Goal: Transaction & Acquisition: Obtain resource

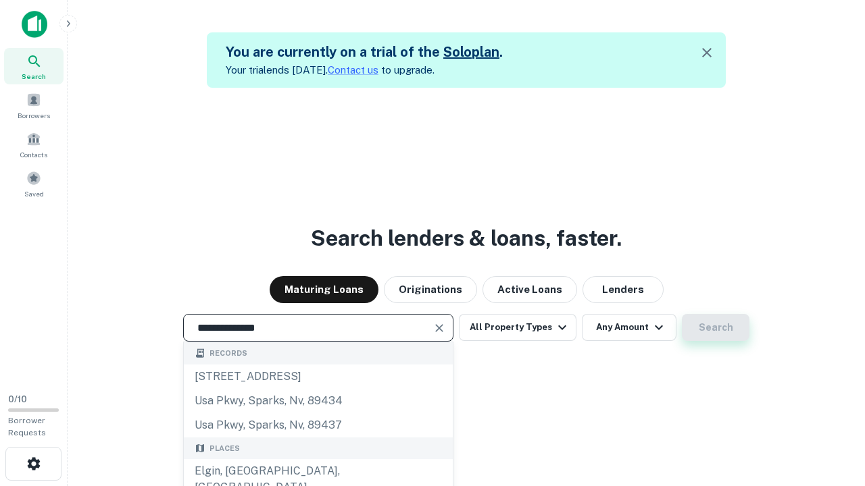
type input "**********"
click at [715, 328] on button "Search" at bounding box center [716, 327] width 68 height 27
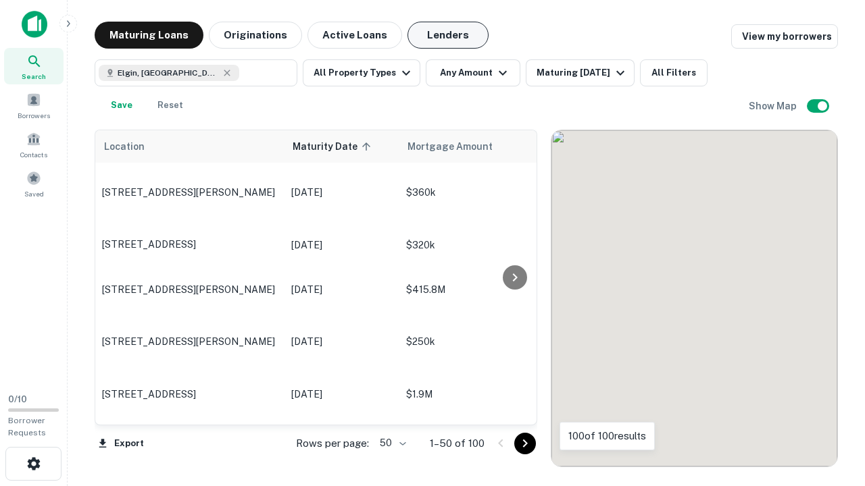
click at [448, 35] on button "Lenders" at bounding box center [447, 35] width 81 height 27
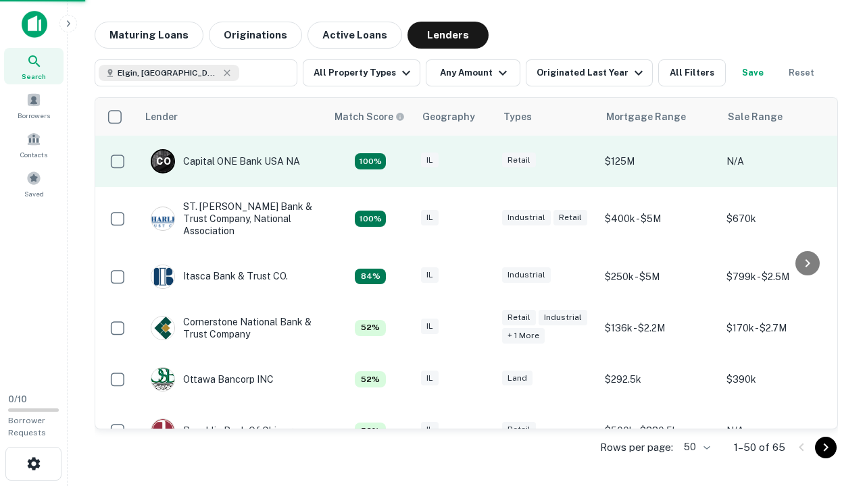
click at [480, 161] on div "IL" at bounding box center [455, 162] width 68 height 18
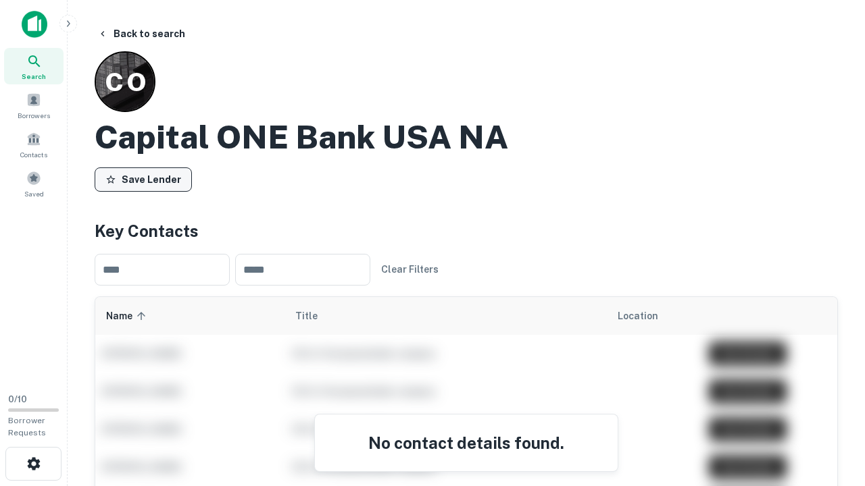
click at [143, 179] on button "Save Lender" at bounding box center [143, 180] width 97 height 24
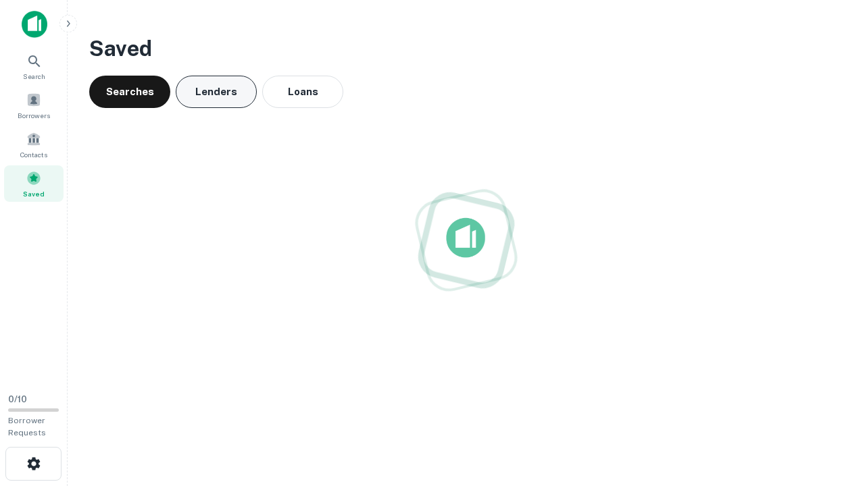
click at [216, 92] on button "Lenders" at bounding box center [216, 92] width 81 height 32
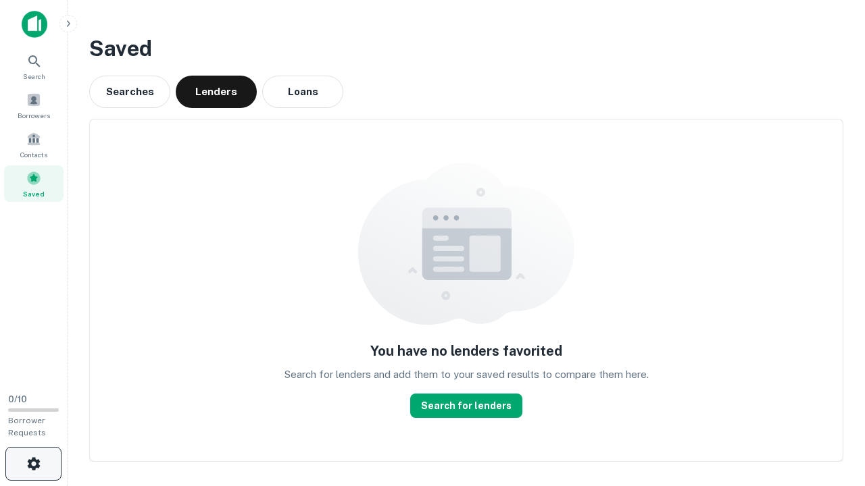
click at [33, 464] on icon "button" at bounding box center [34, 464] width 16 height 16
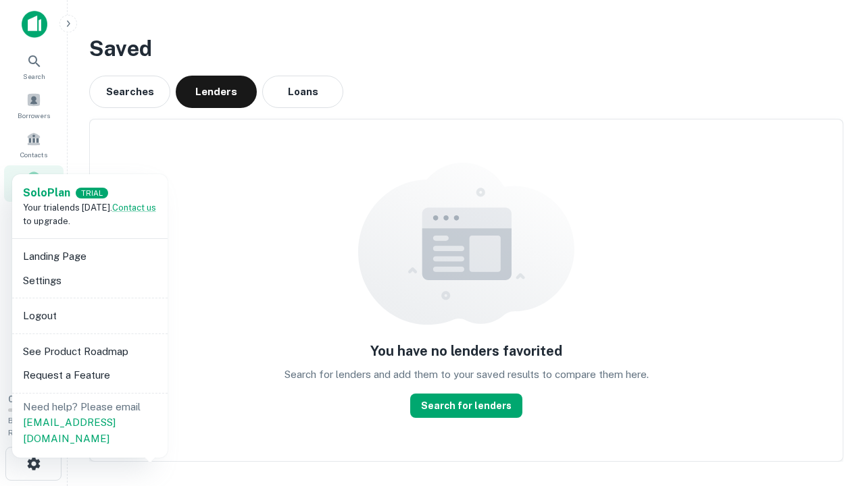
click at [89, 315] on li "Logout" at bounding box center [90, 316] width 145 height 24
